Goal: Task Accomplishment & Management: Manage account settings

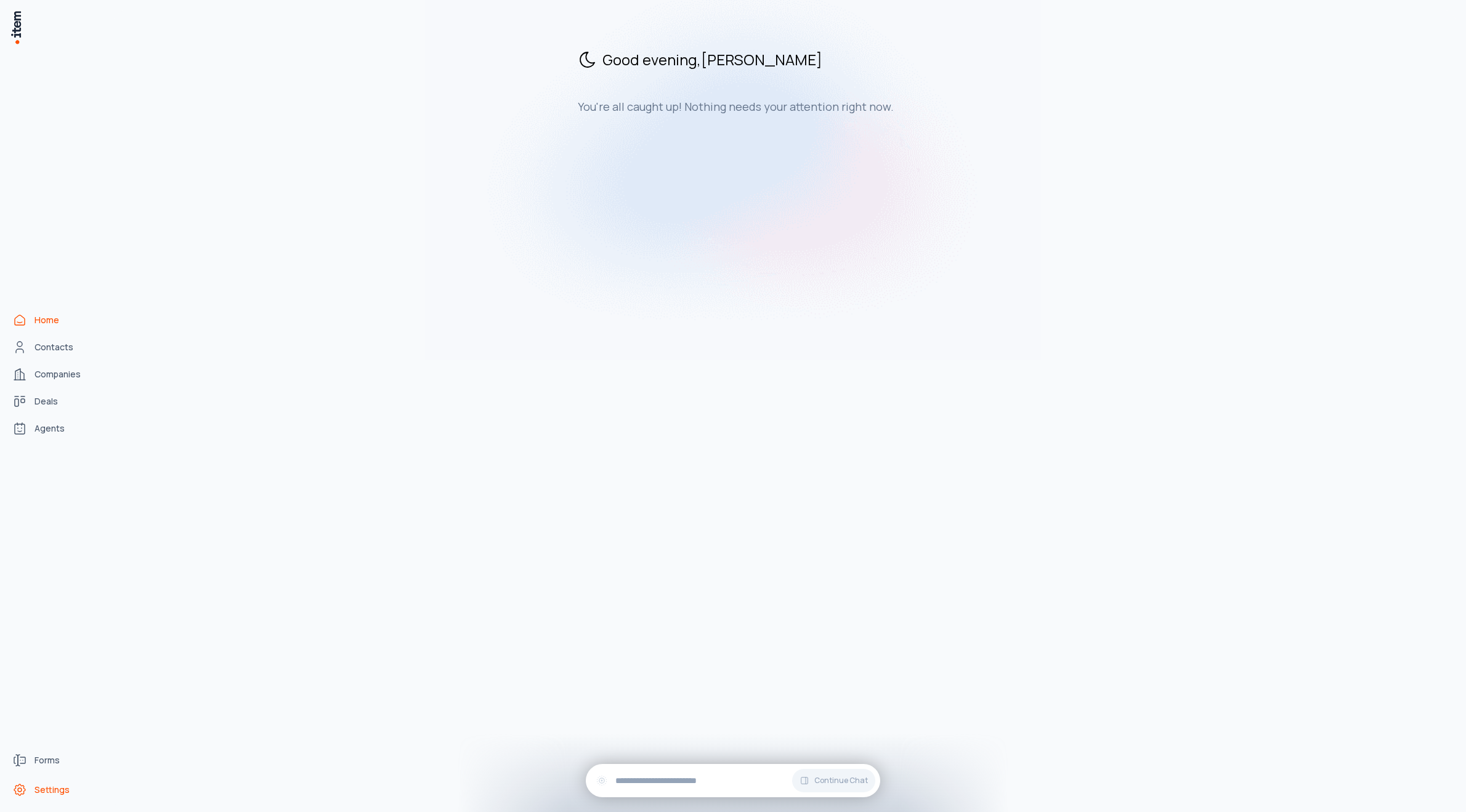
click at [55, 789] on span "Settings" at bounding box center [52, 790] width 35 height 13
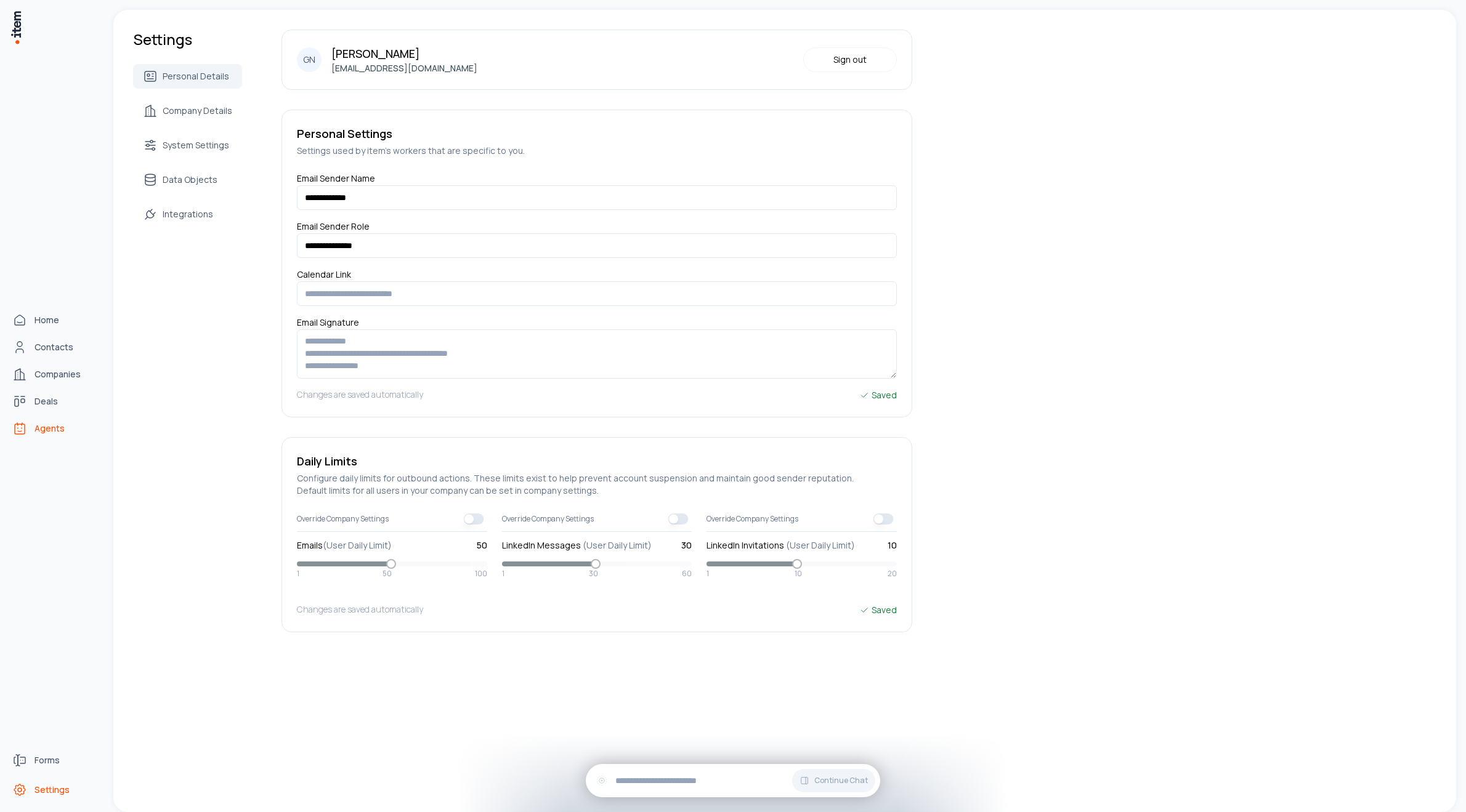
click at [17, 431] on icon "Agents" at bounding box center [20, 428] width 15 height 15
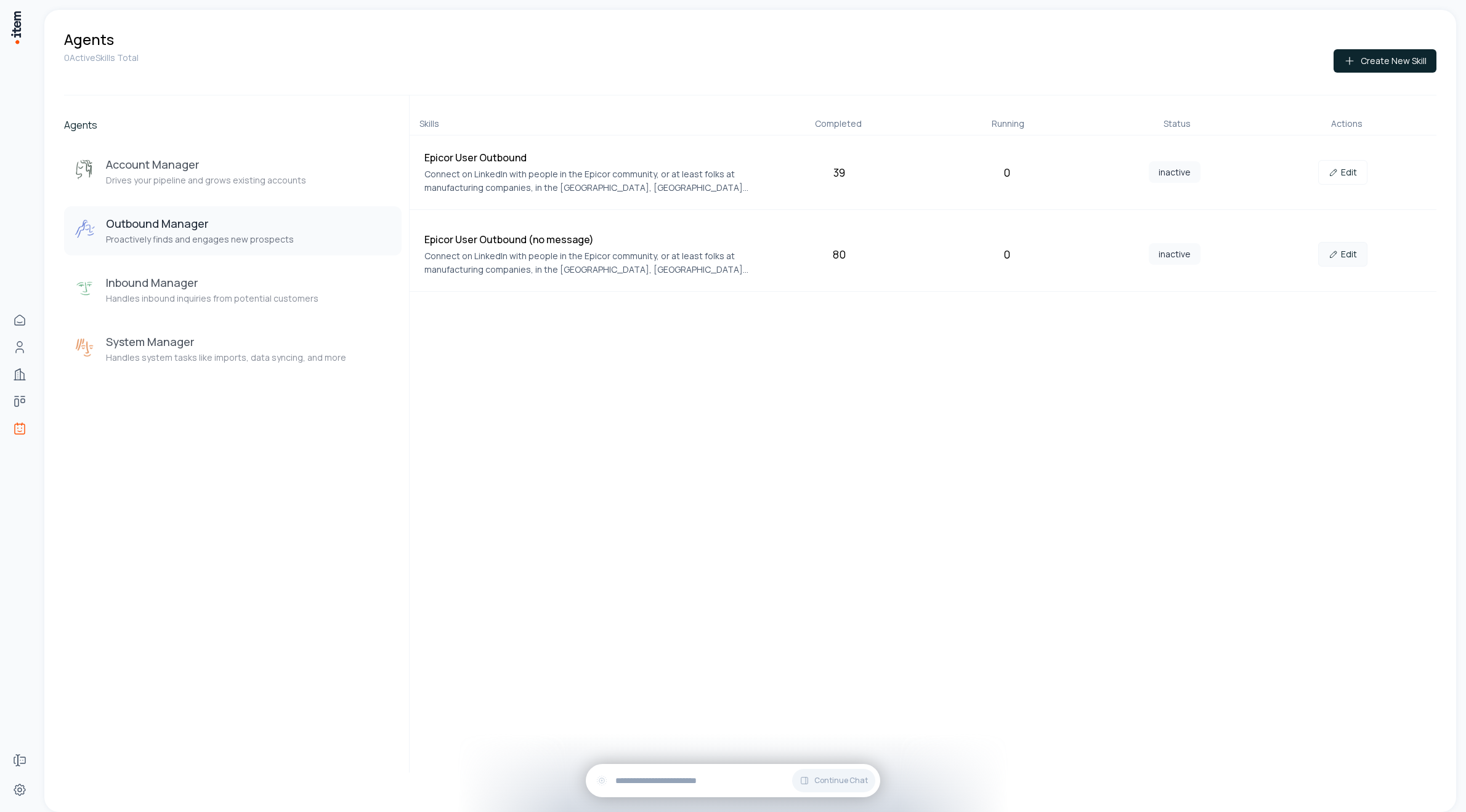
click at [1177, 255] on link "Edit" at bounding box center [1343, 254] width 49 height 25
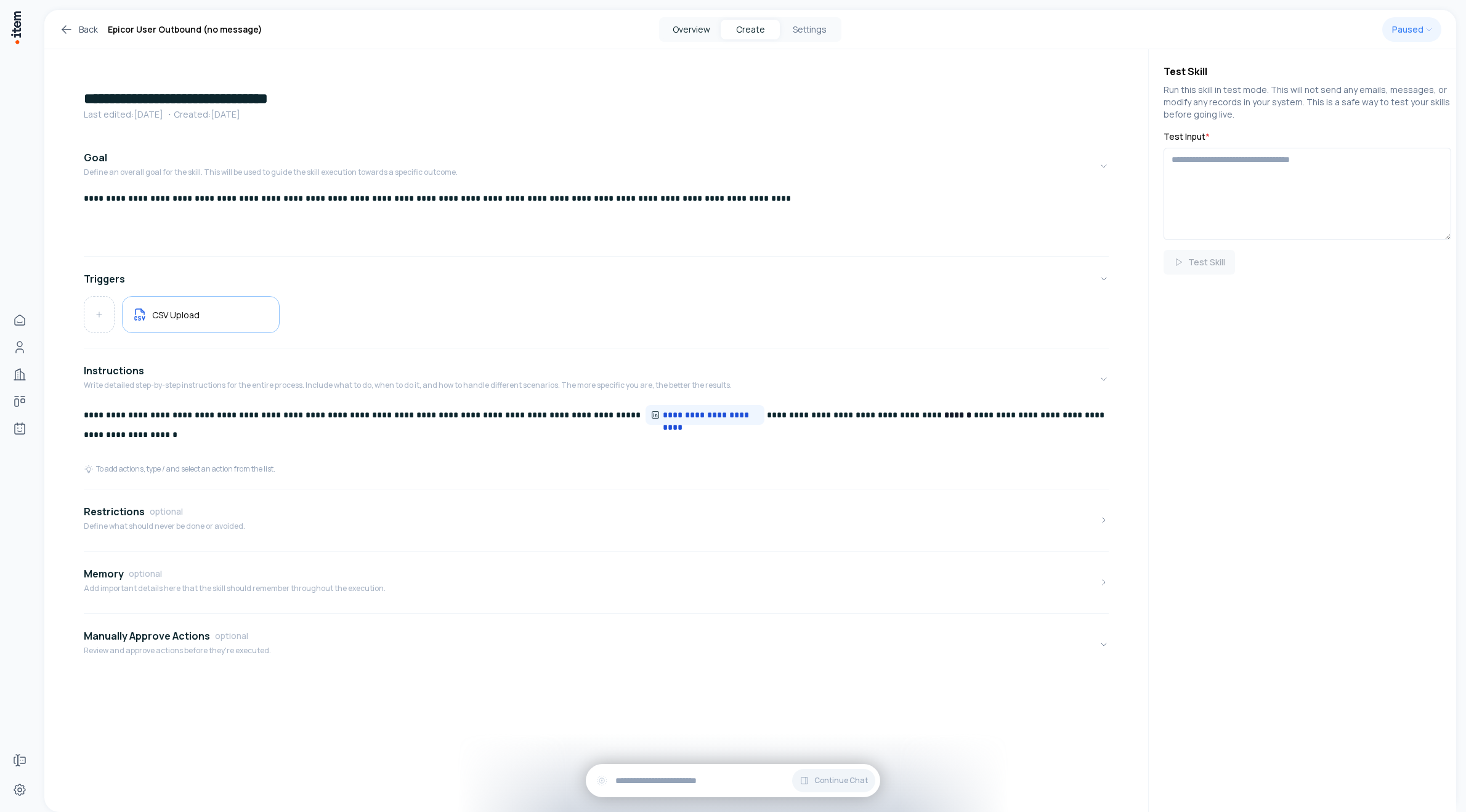
click at [715, 22] on button "Overview" at bounding box center [691, 30] width 59 height 20
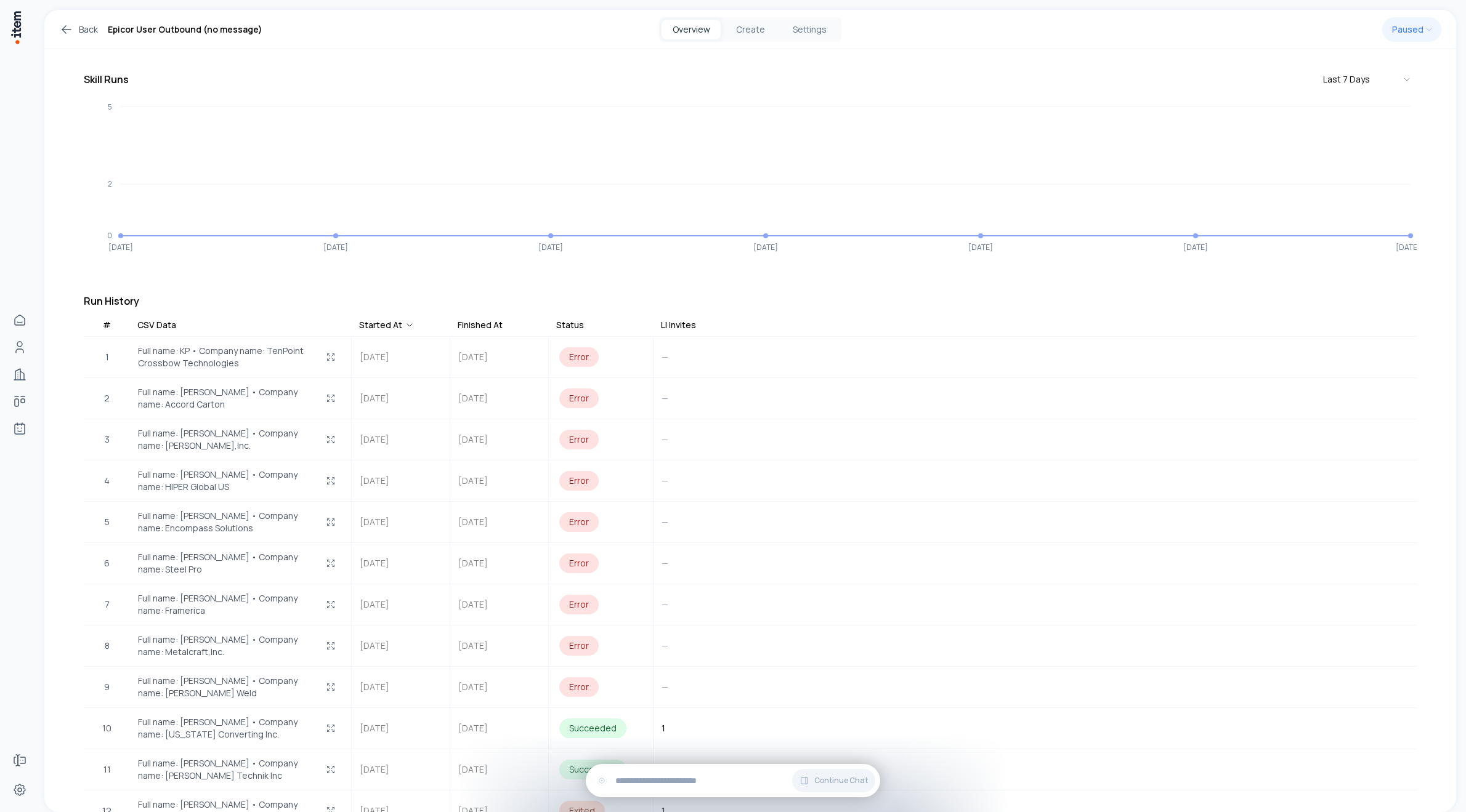
scroll to position [92, 0]
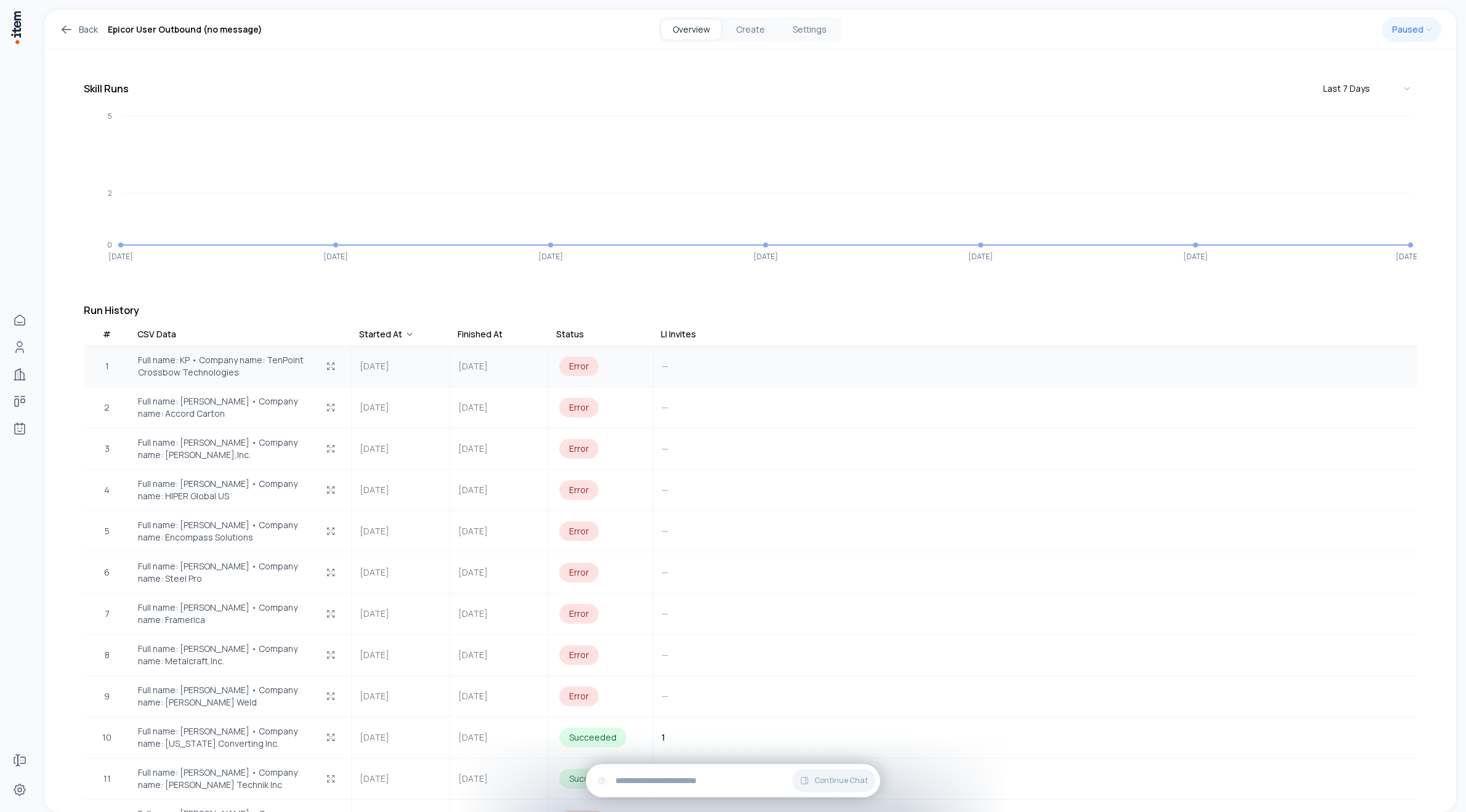
click at [578, 357] on div "Error" at bounding box center [579, 367] width 39 height 20
click at [578, 398] on div "Error" at bounding box center [579, 408] width 39 height 20
click at [326, 403] on icon "button" at bounding box center [330, 408] width 10 height 10
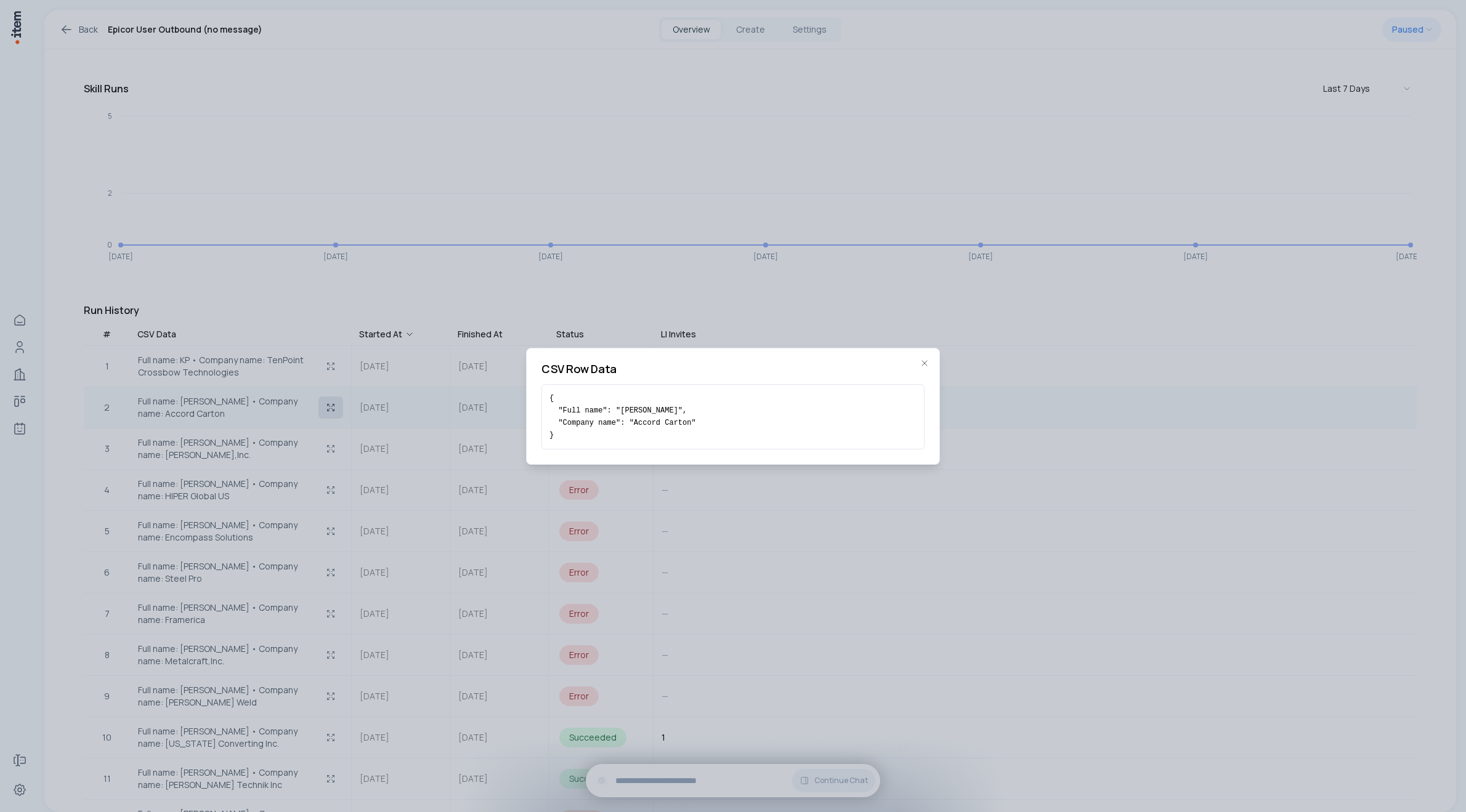
click at [326, 400] on div at bounding box center [733, 406] width 1466 height 812
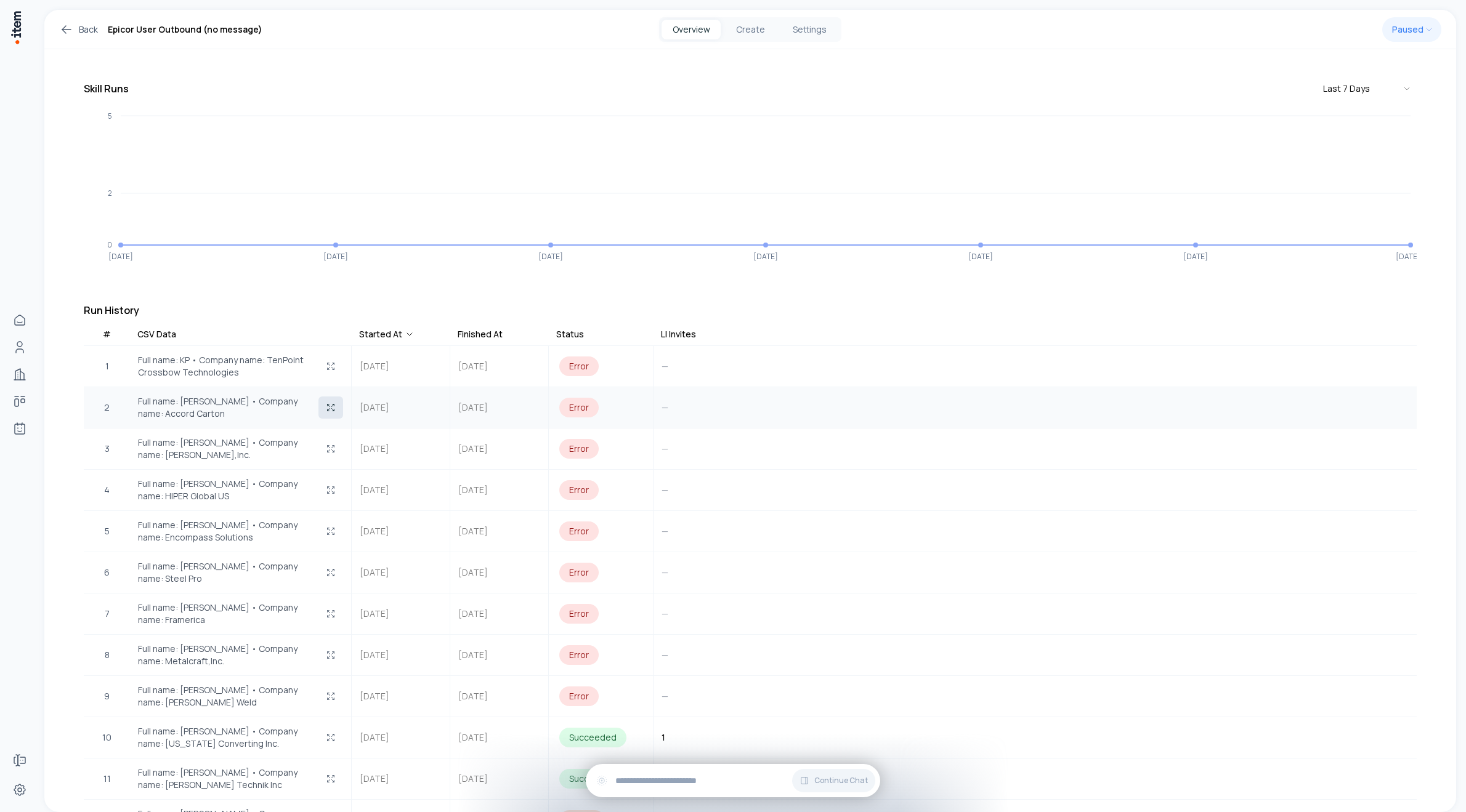
click at [326, 403] on icon "button" at bounding box center [330, 408] width 10 height 10
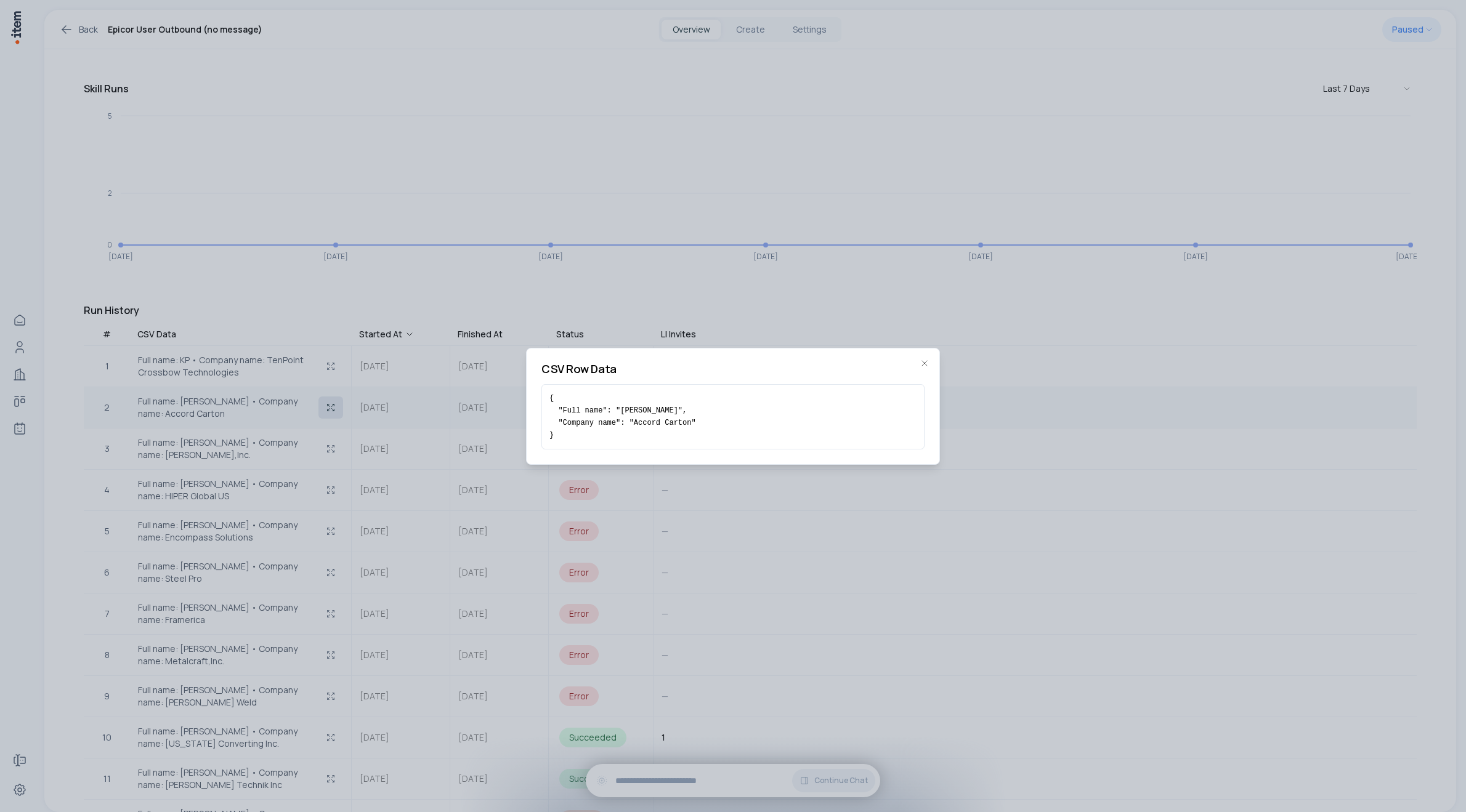
click at [326, 400] on div at bounding box center [733, 406] width 1466 height 812
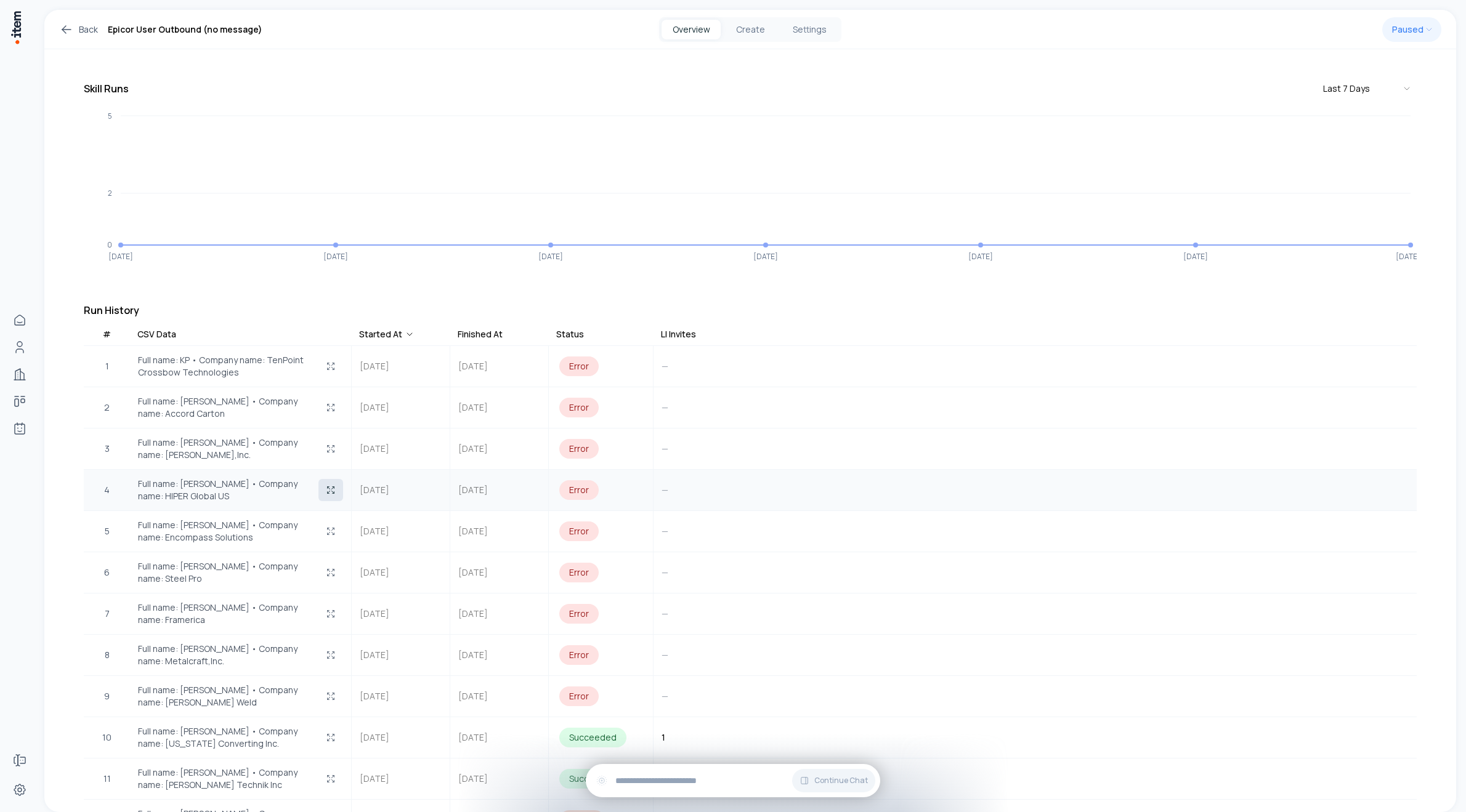
click at [335, 479] on button "button" at bounding box center [330, 490] width 25 height 22
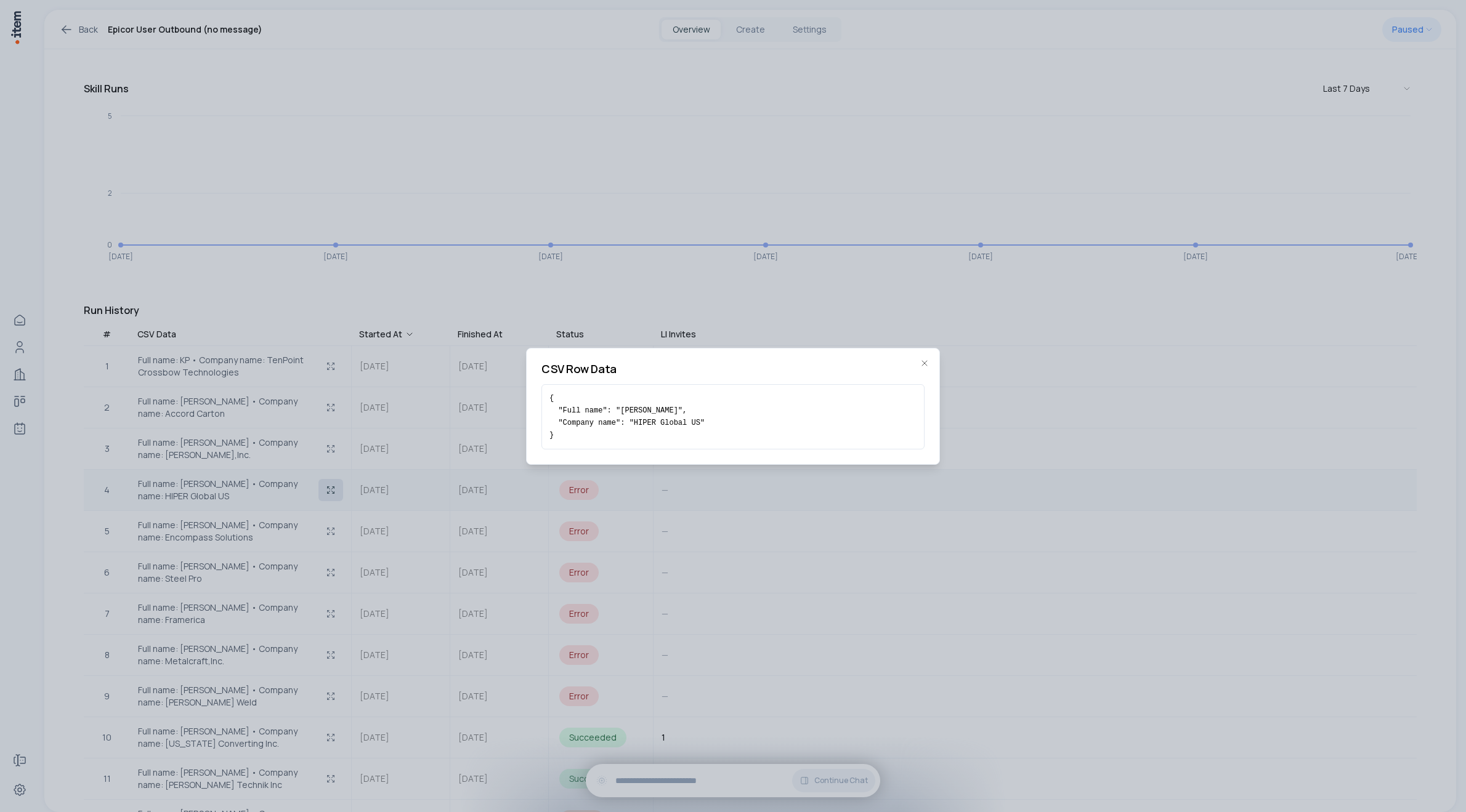
click at [335, 474] on div at bounding box center [733, 406] width 1466 height 812
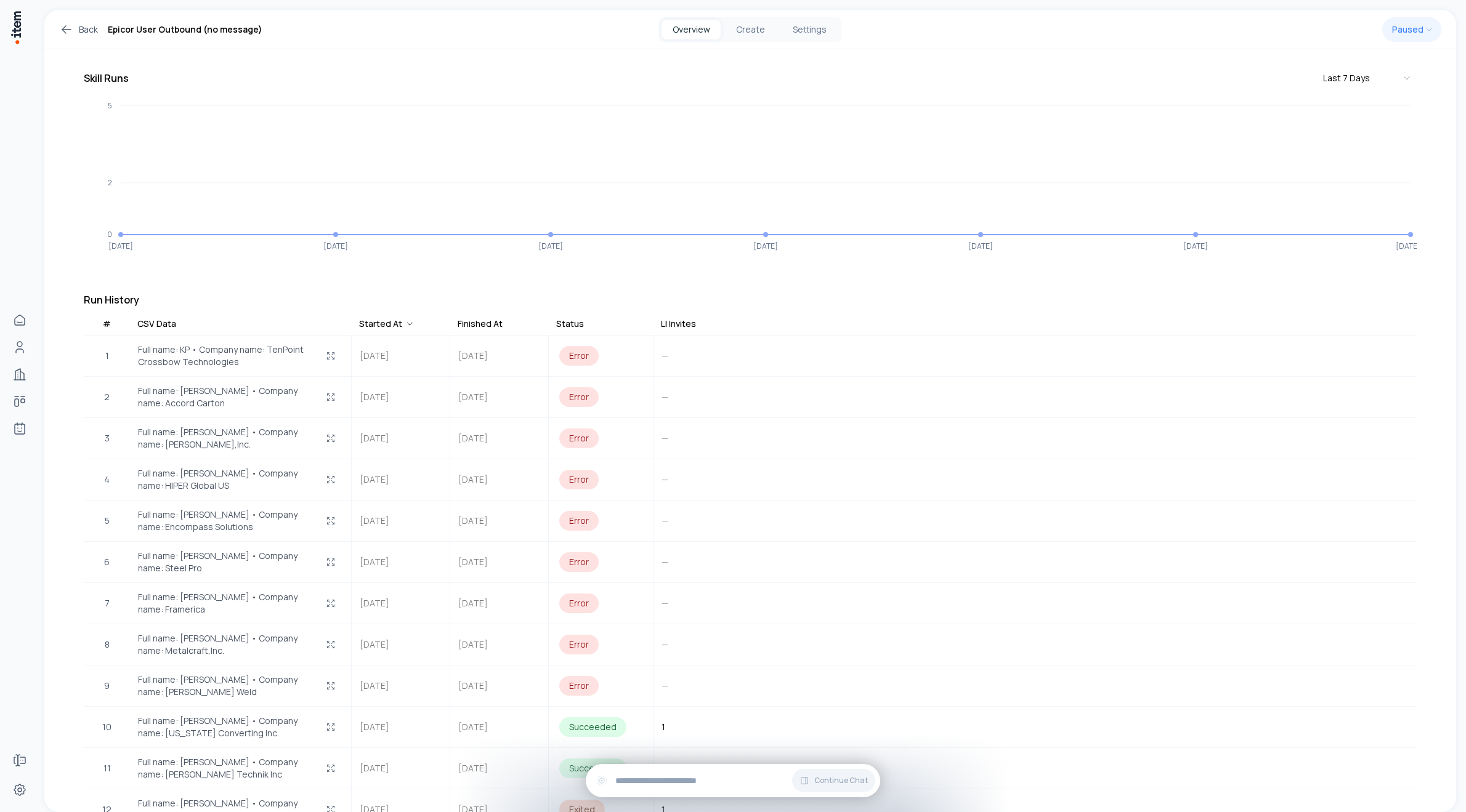
scroll to position [0, 0]
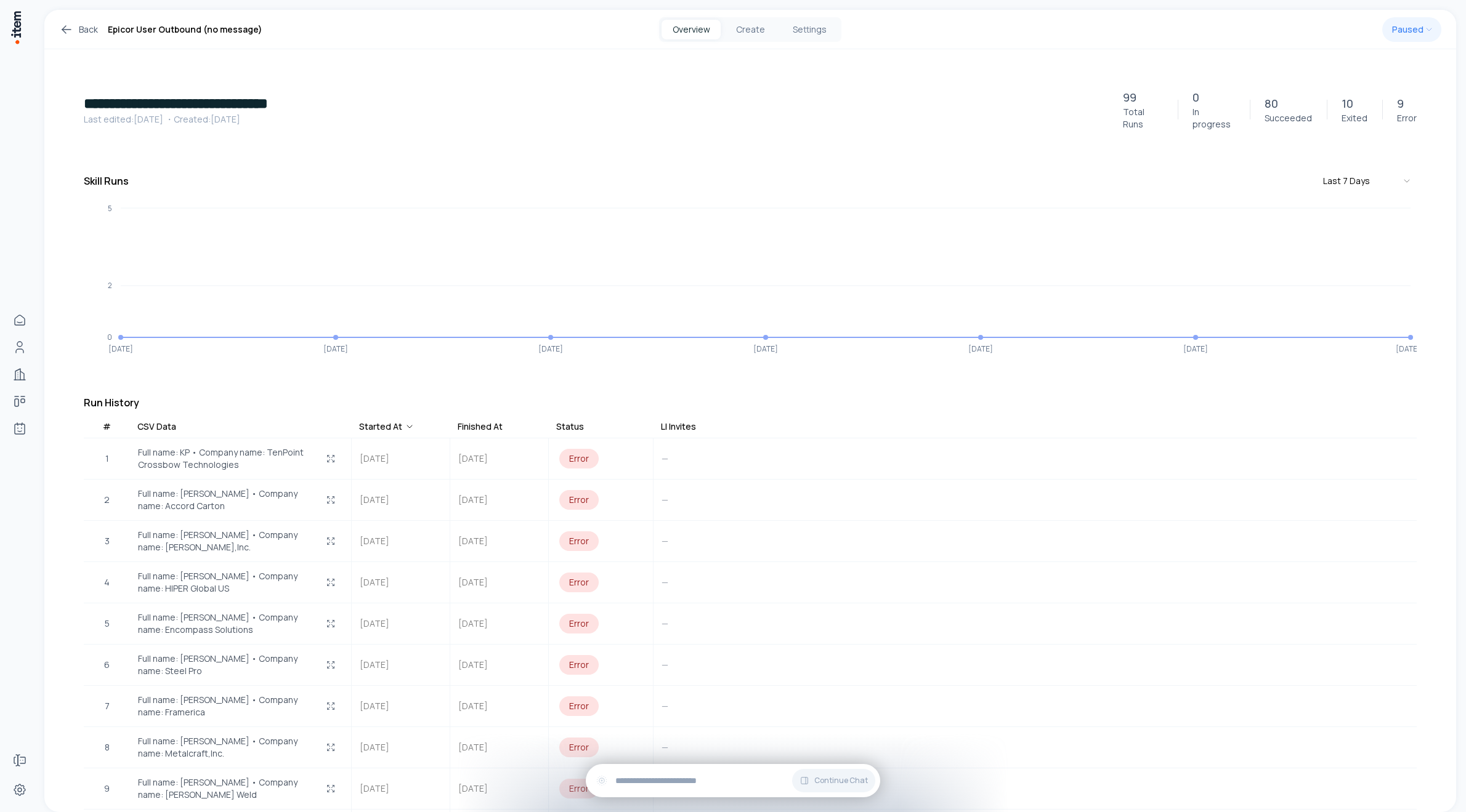
click at [88, 25] on link "Back" at bounding box center [78, 29] width 39 height 15
